Goal: Information Seeking & Learning: Understand process/instructions

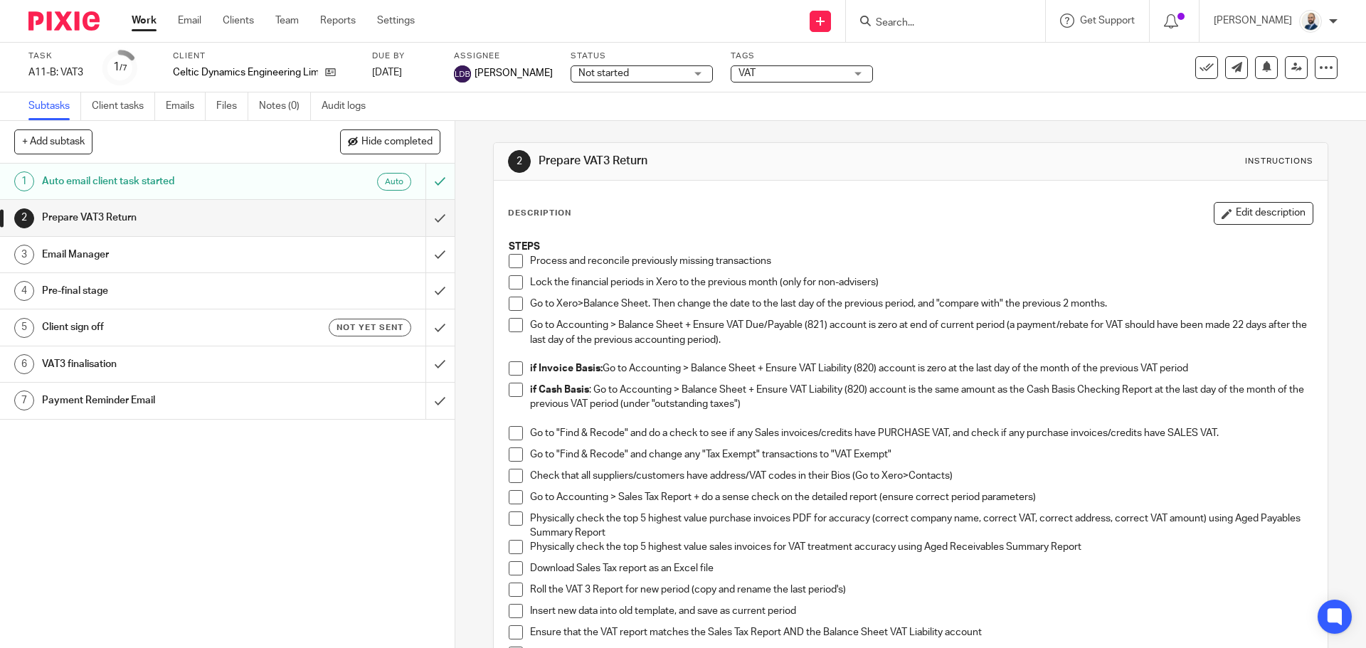
scroll to position [71, 0]
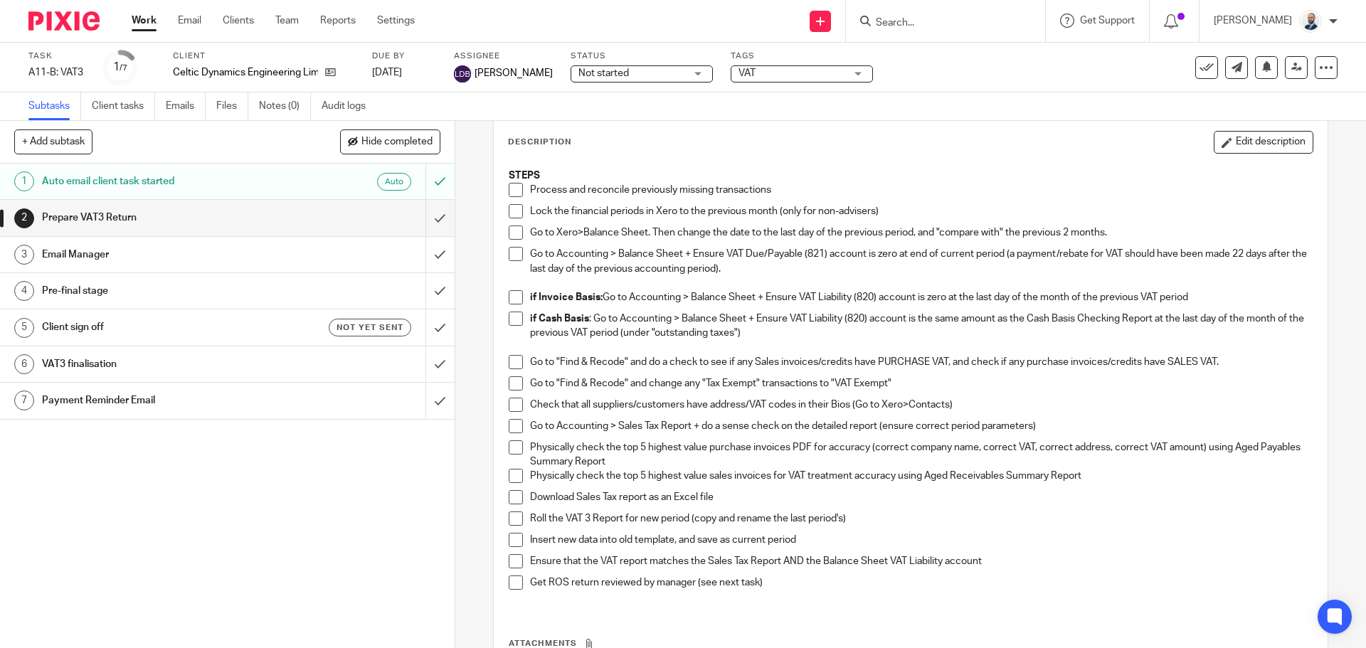
click at [513, 193] on span at bounding box center [516, 190] width 14 height 14
click at [511, 214] on span at bounding box center [516, 211] width 14 height 14
drag, startPoint x: 649, startPoint y: 229, endPoint x: 1121, endPoint y: 233, distance: 472.4
click at [1122, 229] on p "Go to Xero>Balance Sheet. Then change the date to the last day of the previous …" at bounding box center [921, 233] width 782 height 14
click at [713, 241] on div "Go to Xero>Balance Sheet. Then change the date to the last day of the previous …" at bounding box center [921, 236] width 782 height 21
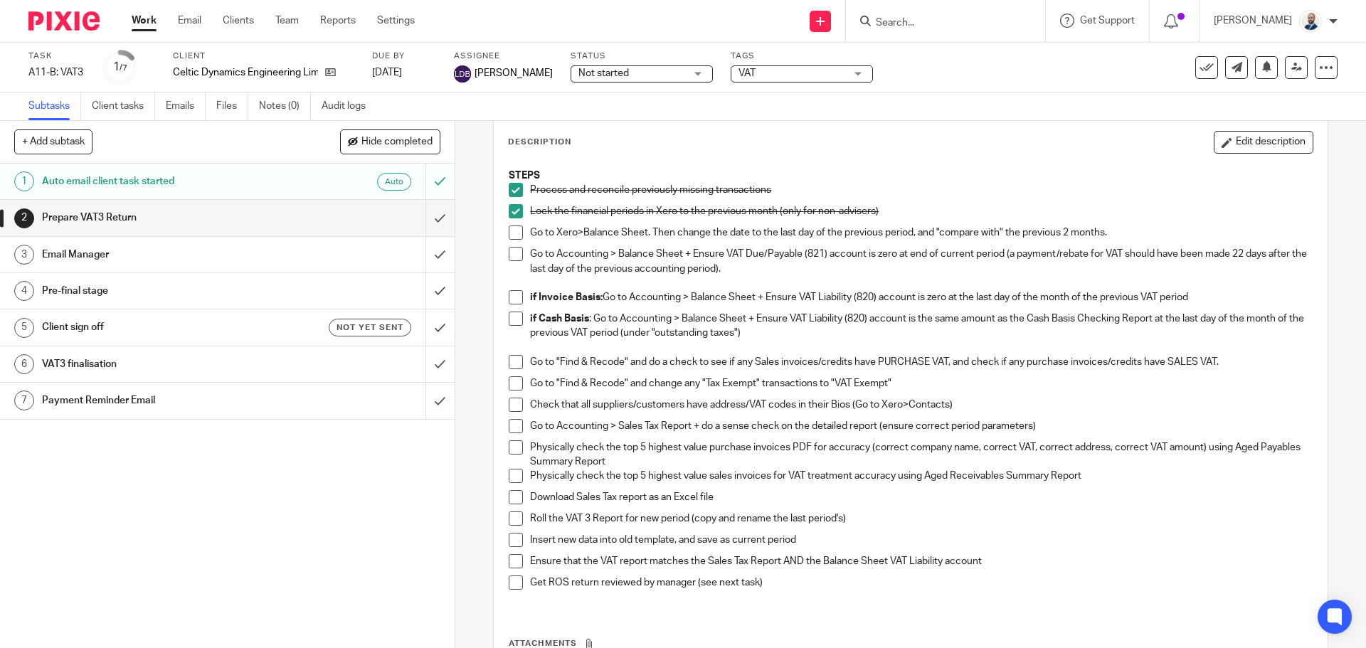
click at [738, 257] on p "Go to Accounting > Balance Sheet + Ensure VAT Due/Payable (821) account is zero…" at bounding box center [921, 261] width 782 height 29
click at [511, 230] on span at bounding box center [516, 233] width 14 height 14
click at [511, 255] on span at bounding box center [516, 254] width 14 height 14
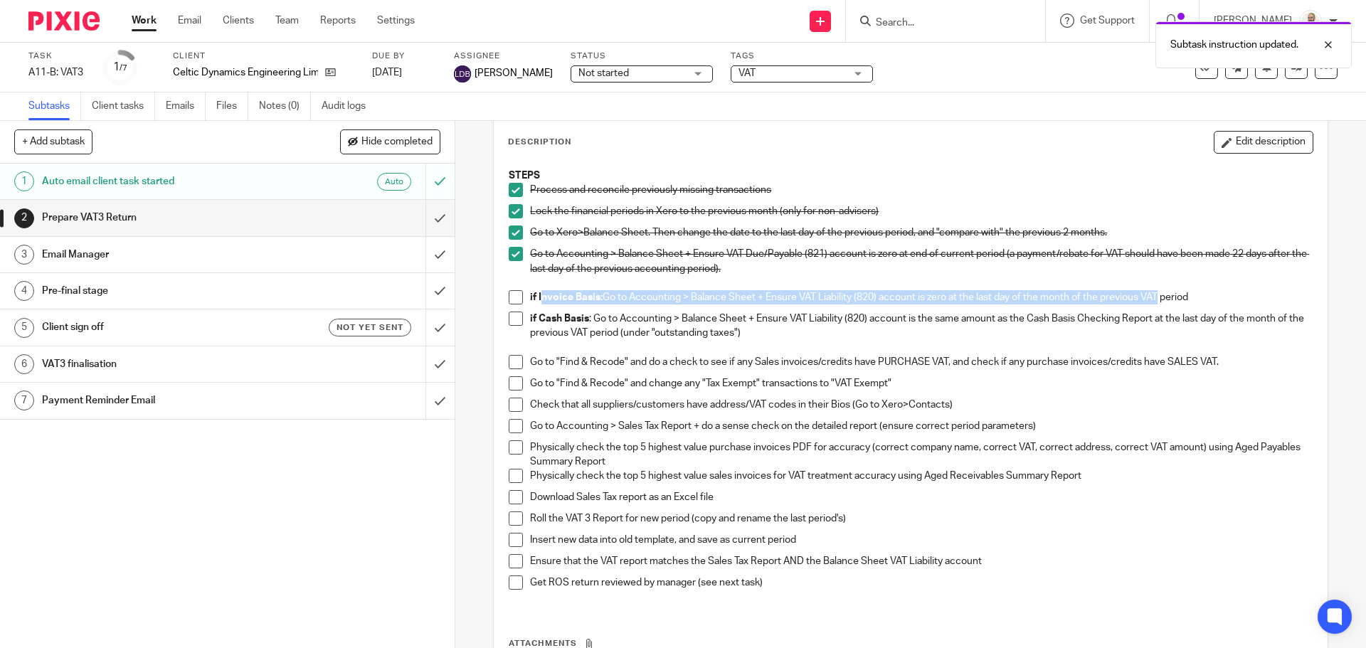
drag, startPoint x: 537, startPoint y: 296, endPoint x: 786, endPoint y: 314, distance: 249.6
click at [1151, 305] on div "if Invoice Basis: Go to Accounting > Balance Sheet + Ensure VAT Liability (820)…" at bounding box center [921, 300] width 782 height 21
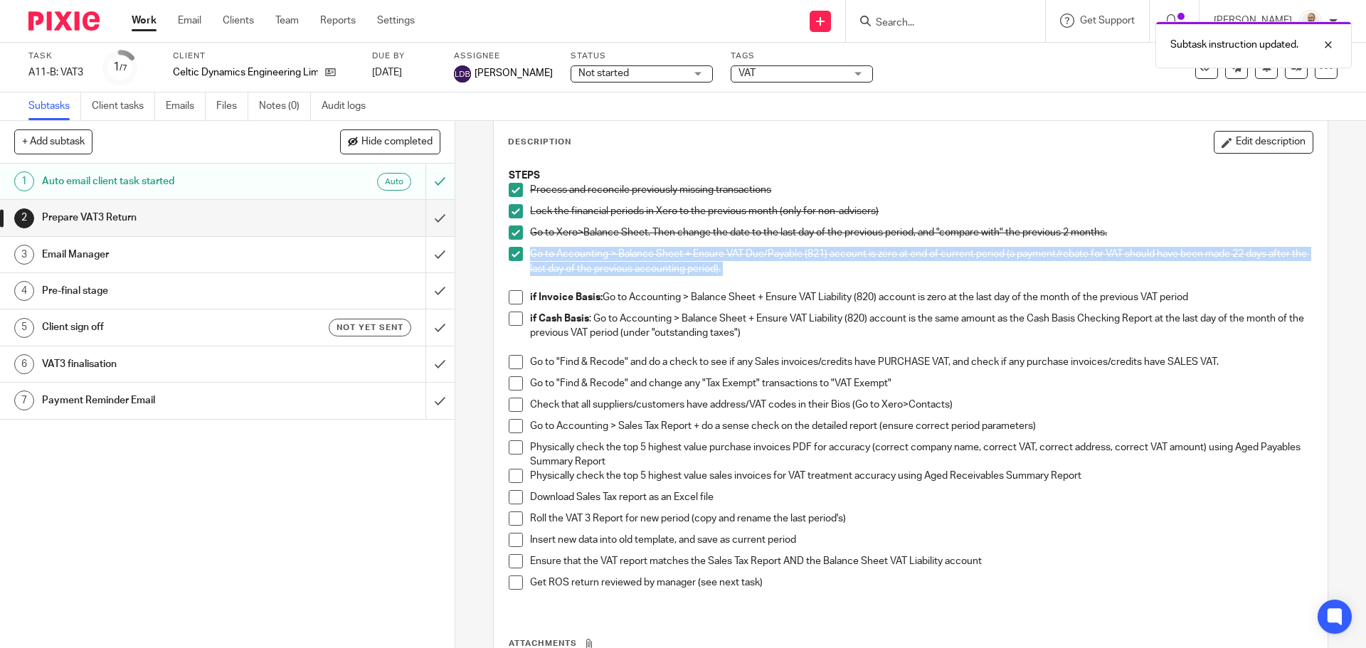
click at [617, 302] on p "if Invoice Basis: Go to Accounting > Balance Sheet + Ensure VAT Liability (820)…" at bounding box center [921, 297] width 782 height 14
click at [541, 310] on div "if Invoice Basis: Go to Accounting > Balance Sheet + Ensure VAT Liability (820)…" at bounding box center [921, 300] width 782 height 21
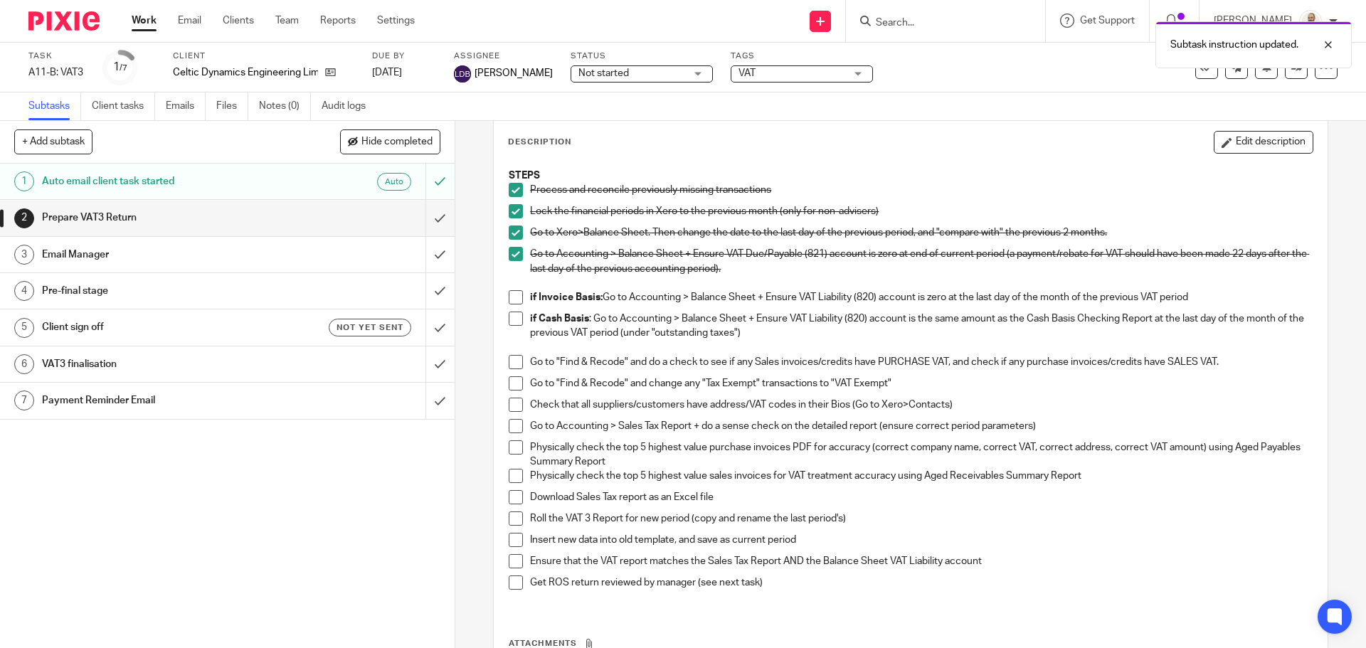
click at [509, 316] on span at bounding box center [516, 319] width 14 height 14
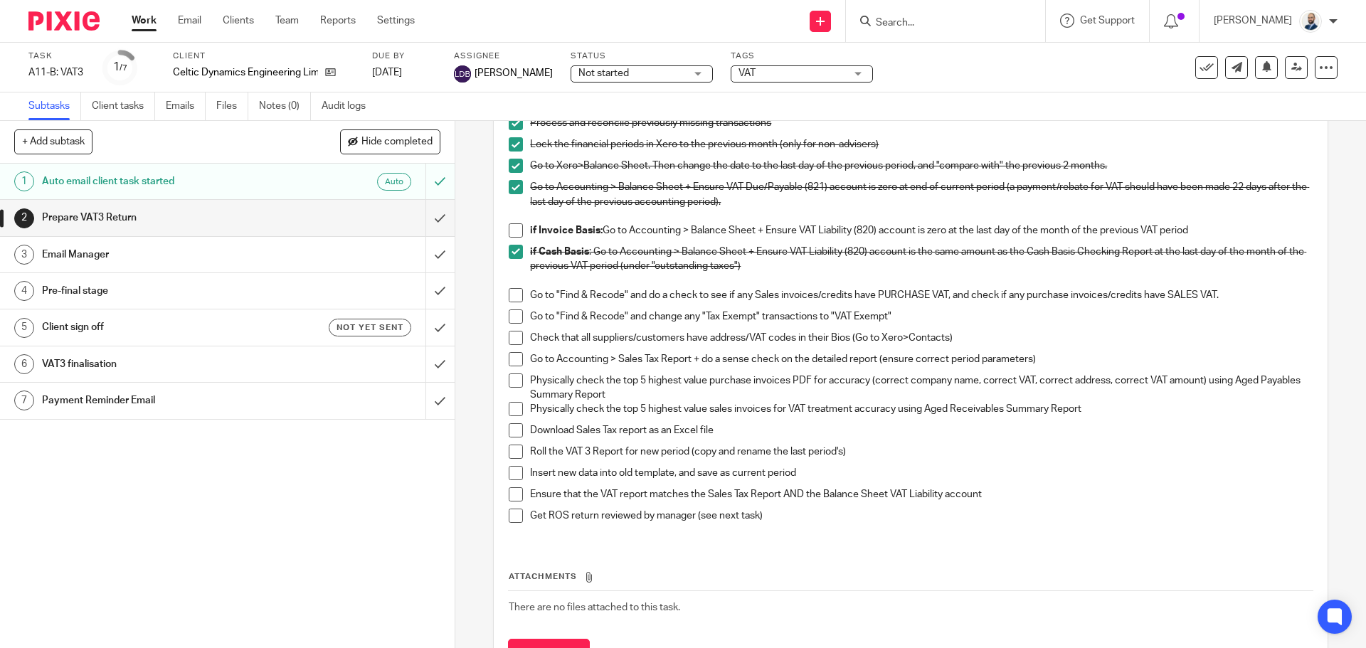
scroll to position [204, 0]
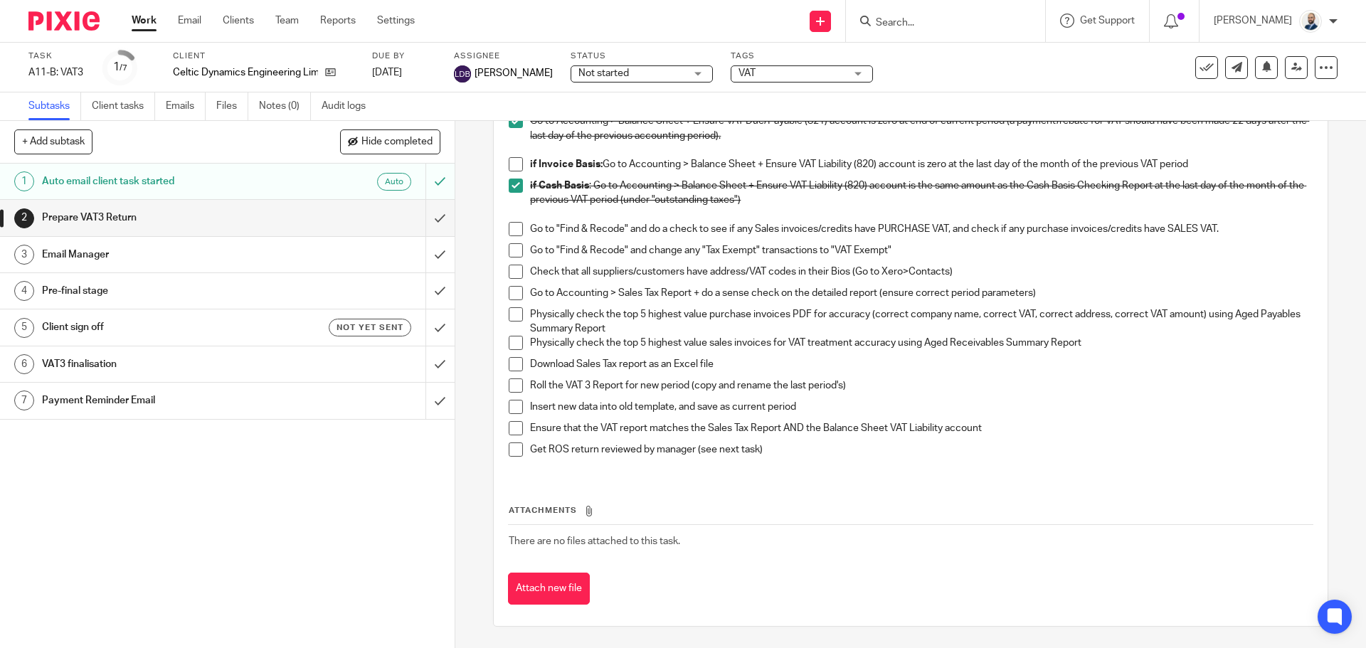
click at [514, 226] on span at bounding box center [516, 229] width 14 height 14
click at [514, 251] on span at bounding box center [516, 250] width 14 height 14
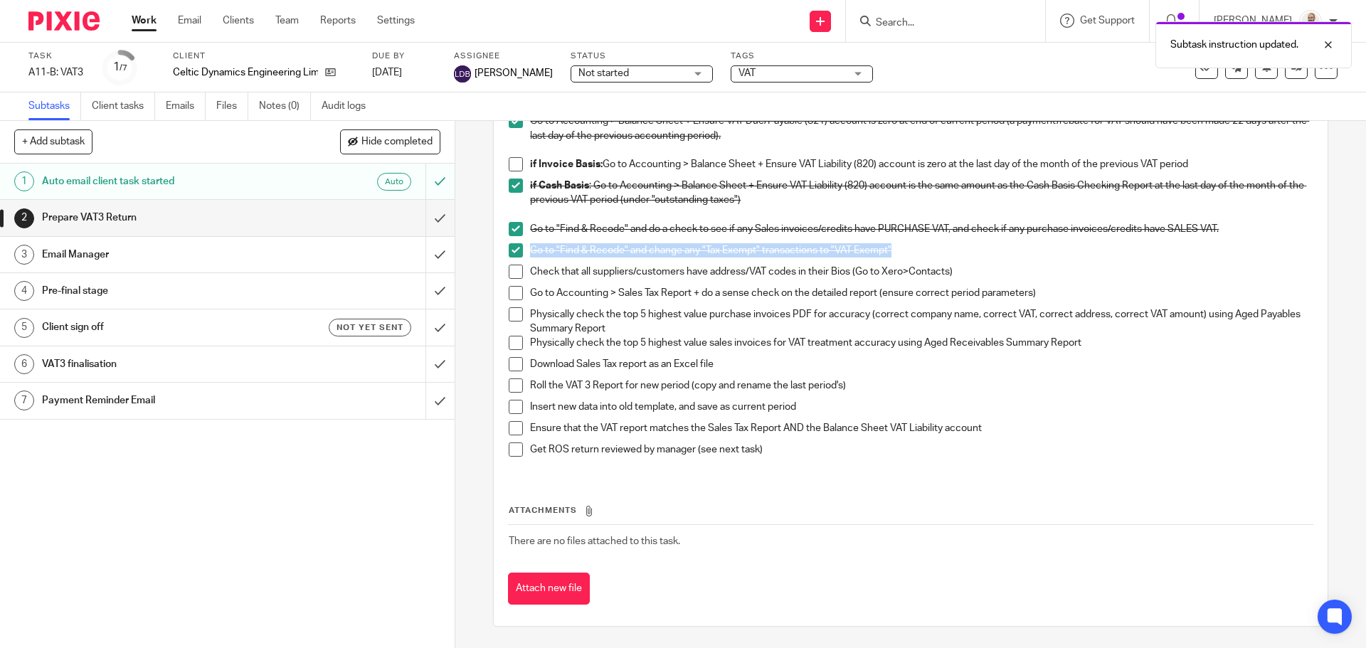
click at [516, 307] on span at bounding box center [516, 314] width 14 height 14
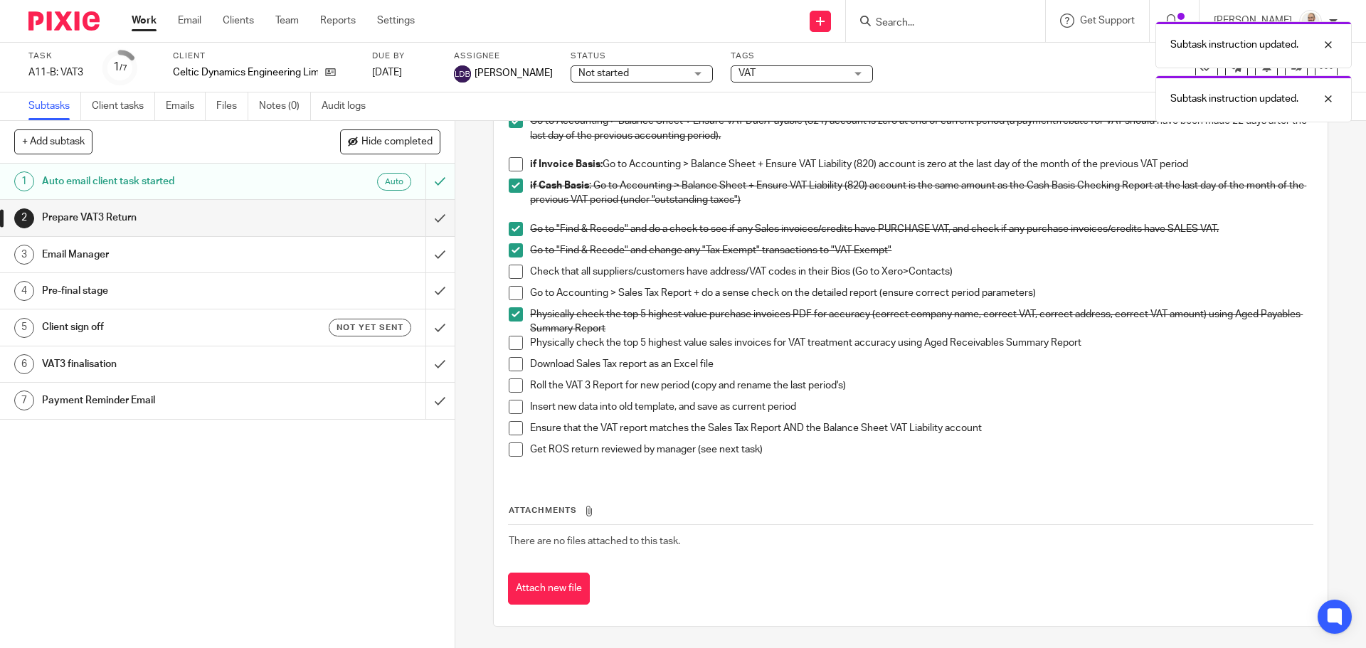
click at [587, 299] on p "Go to Accounting > Sales Tax Report + do a sense check on the detailed report (…" at bounding box center [921, 293] width 782 height 14
click at [513, 318] on span at bounding box center [516, 314] width 14 height 14
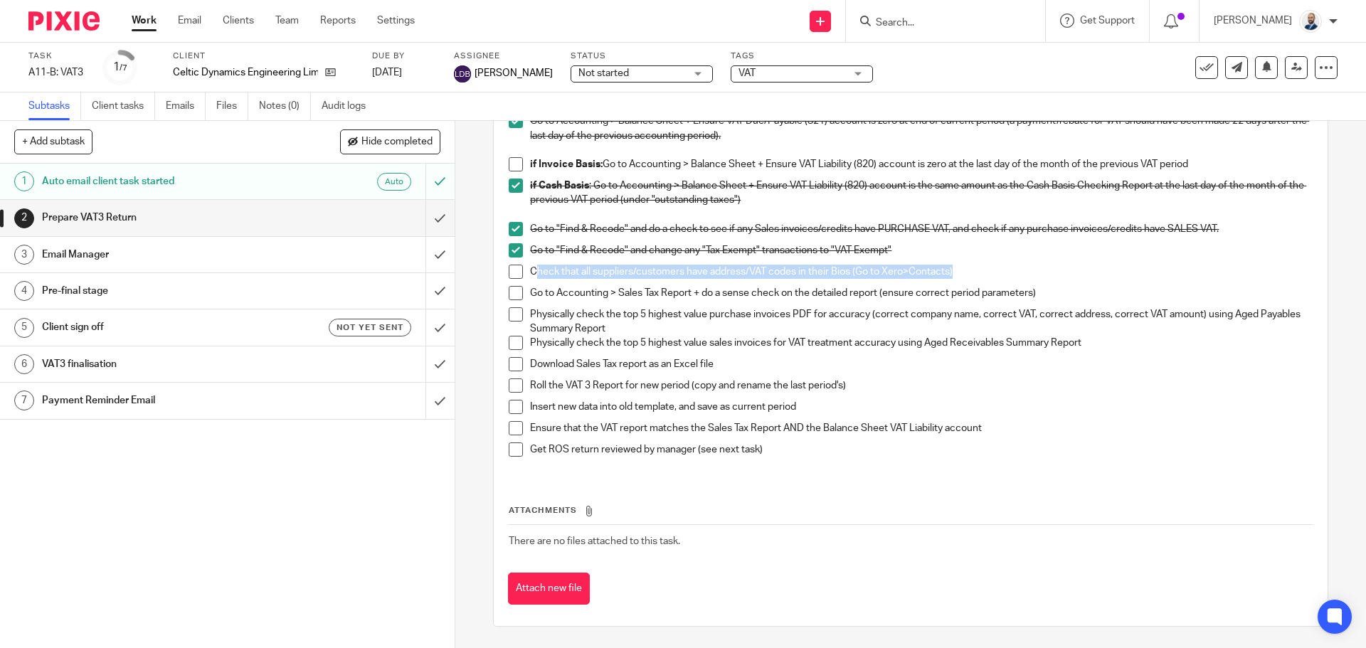
drag, startPoint x: 536, startPoint y: 267, endPoint x: 949, endPoint y: 269, distance: 413.3
click at [949, 269] on p "Check that all suppliers/customers have address/VAT codes in their Bios (Go to …" at bounding box center [921, 272] width 782 height 14
click at [631, 267] on p "Check that all suppliers/customers have address/VAT codes in their Bios (Go to …" at bounding box center [921, 272] width 782 height 14
click at [625, 267] on p "Check that all suppliers/customers have address/VAT codes in their Bios (Go to …" at bounding box center [921, 272] width 782 height 14
click at [511, 265] on span at bounding box center [516, 272] width 14 height 14
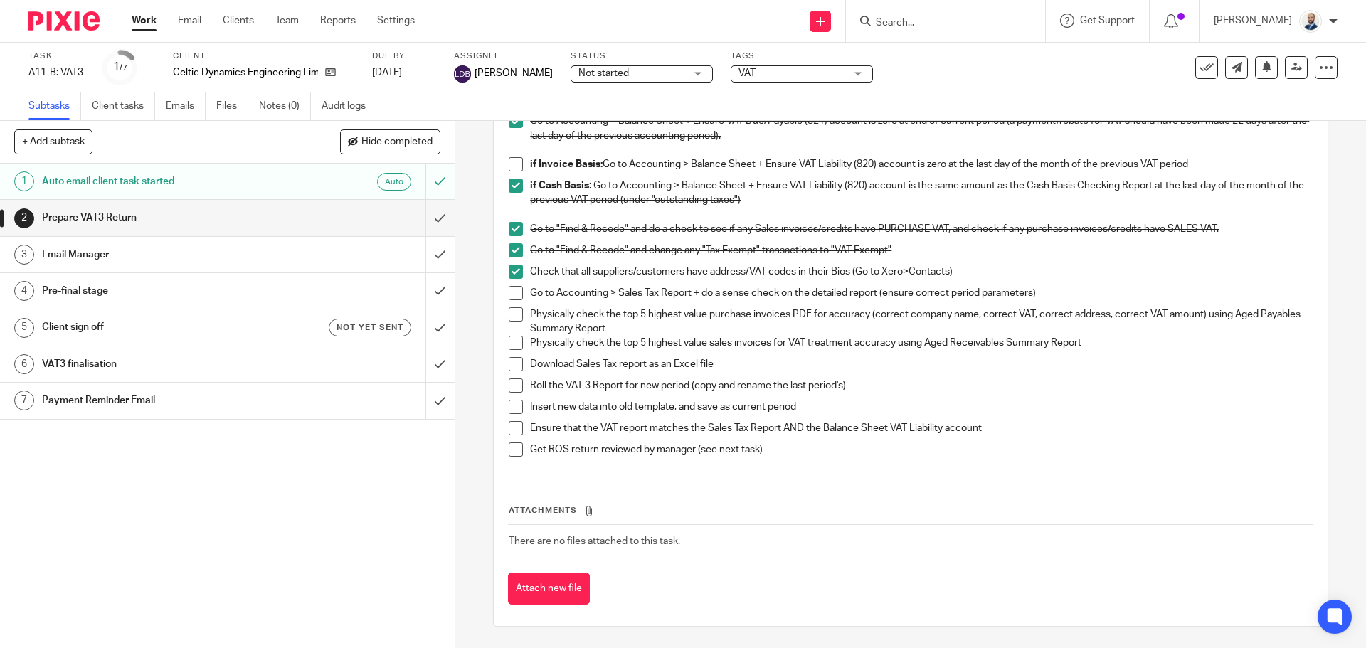
click at [513, 291] on span at bounding box center [516, 293] width 14 height 14
drag, startPoint x: 625, startPoint y: 313, endPoint x: 723, endPoint y: 314, distance: 98.2
click at [723, 314] on p "Physically check the top 5 highest value purchase invoices PDF for accuracy (co…" at bounding box center [921, 321] width 782 height 29
